Goal: Task Accomplishment & Management: Manage account settings

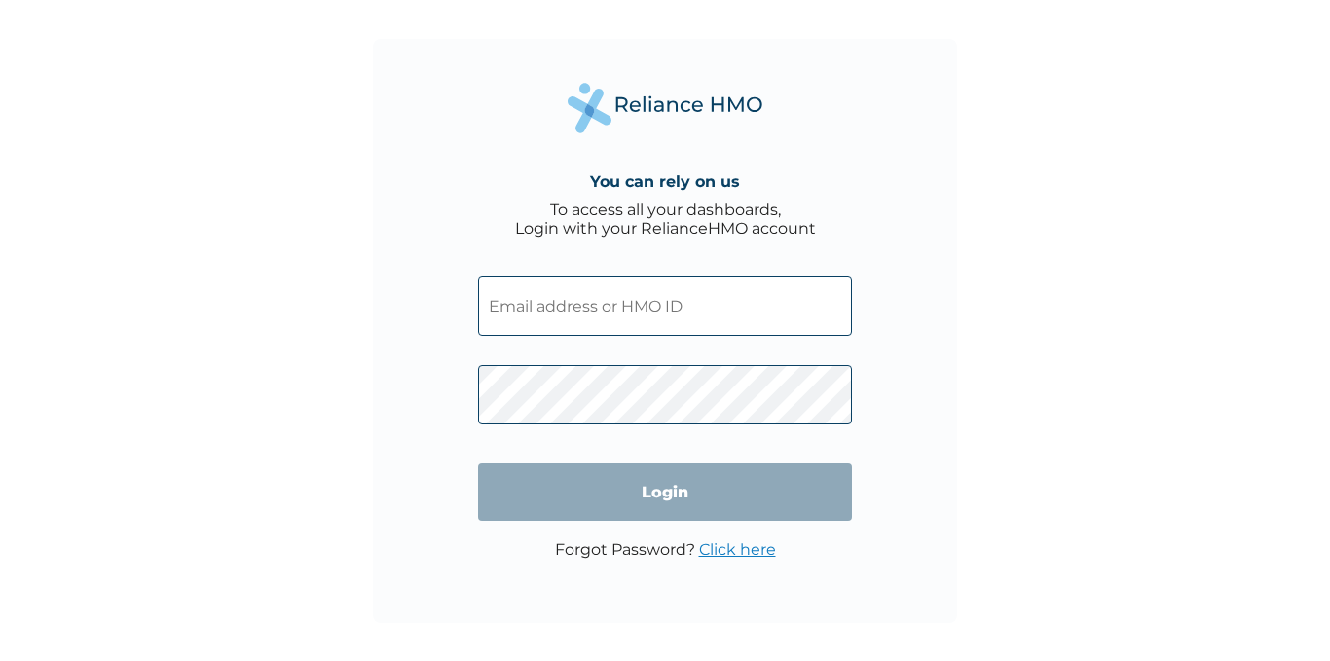
click at [570, 294] on input "text" at bounding box center [665, 305] width 374 height 59
type input "FLE/10221/A"
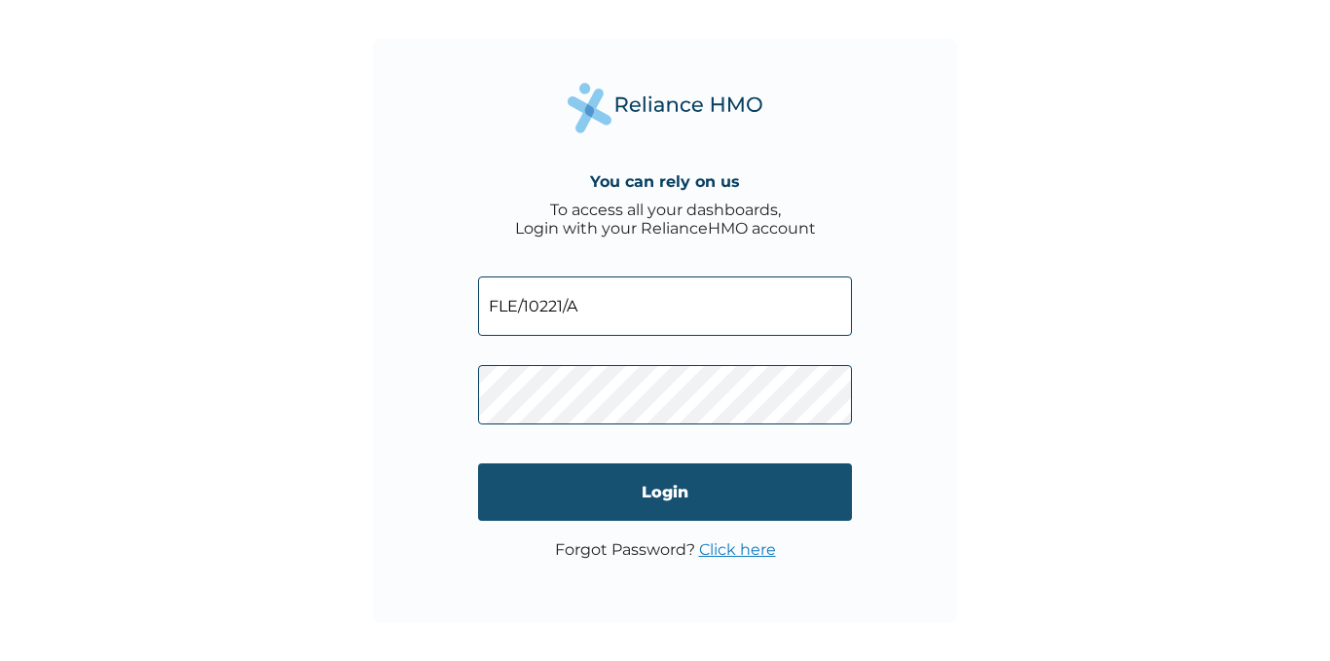
click at [681, 482] on input "Login" at bounding box center [665, 491] width 374 height 57
